Goal: Task Accomplishment & Management: Use online tool/utility

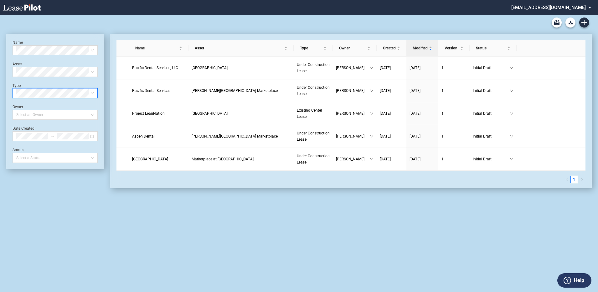
click at [518, 248] on div "Blank Existing Center Lease Form Blank Under Construction Lease Form Name Selec…" at bounding box center [299, 153] width 598 height 277
click at [464, 250] on div "Blank Existing Center Lease Form Blank Under Construction Lease Form Name Selec…" at bounding box center [299, 153] width 598 height 277
click at [156, 74] on td "Pacific Dental Services, LLC" at bounding box center [158, 68] width 59 height 23
click at [150, 70] on span "Pacific Dental Services, LLC" at bounding box center [155, 68] width 46 height 4
